Goal: Information Seeking & Learning: Learn about a topic

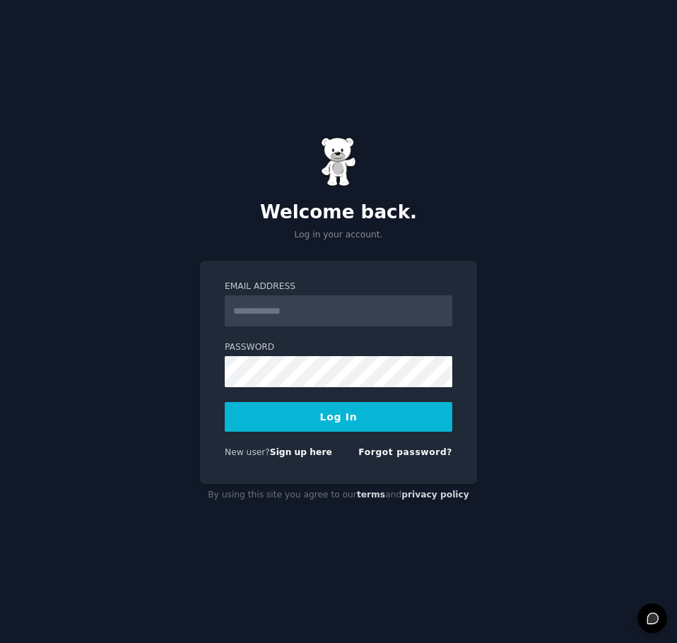
click at [329, 320] on input "Email Address" at bounding box center [339, 310] width 228 height 31
type input "**********"
click at [225, 402] on button "Log In" at bounding box center [339, 417] width 228 height 30
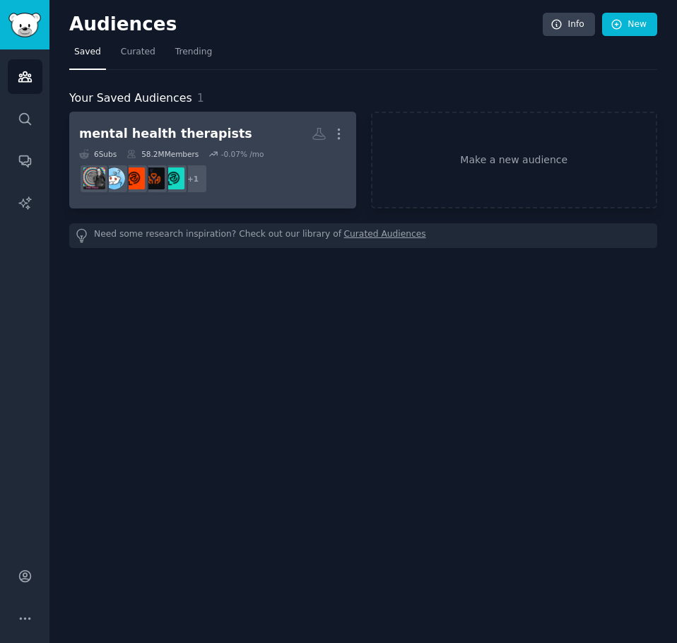
click at [155, 137] on div "mental health therapists" at bounding box center [165, 134] width 173 height 18
